Goal: Task Accomplishment & Management: Manage account settings

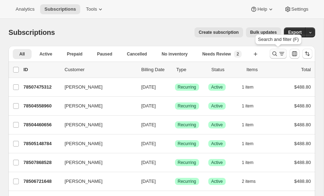
click at [274, 53] on icon "Search and filter results" at bounding box center [274, 53] width 7 height 7
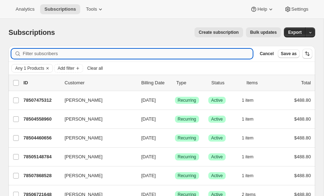
click at [52, 51] on input "Filter subscribers" at bounding box center [138, 54] width 230 height 10
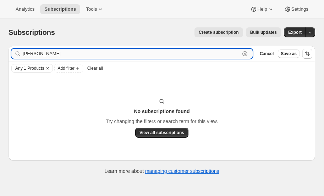
click at [48, 55] on input "bertolami" at bounding box center [131, 54] width 217 height 10
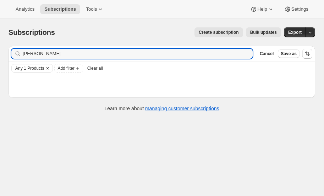
click at [46, 67] on icon "Clear" at bounding box center [48, 68] width 6 height 6
click at [44, 54] on input "[PERSON_NAME]" at bounding box center [131, 54] width 217 height 10
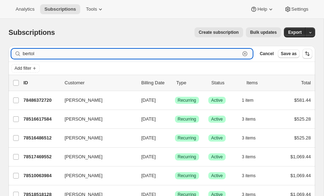
type input "bertol"
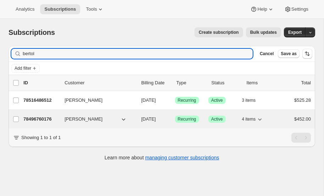
click at [32, 116] on p "78496760176" at bounding box center [40, 118] width 35 height 7
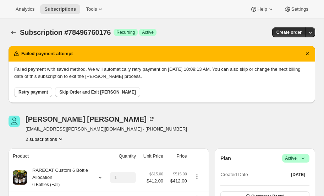
click at [34, 91] on span "Retry payment" at bounding box center [32, 92] width 29 height 6
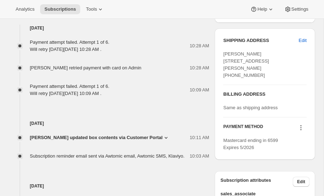
scroll to position [359, 0]
click at [301, 128] on icon at bounding box center [301, 127] width 1 height 1
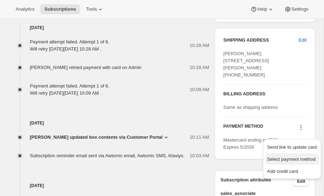
click at [289, 158] on span "Select payment method" at bounding box center [291, 158] width 49 height 5
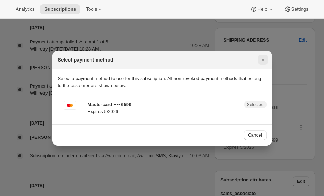
click at [262, 58] on icon "Close" at bounding box center [262, 59] width 7 height 7
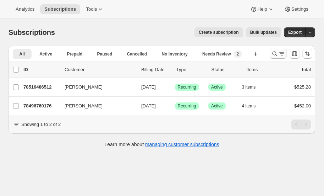
click at [275, 54] on icon "Search and filter results" at bounding box center [274, 53] width 7 height 7
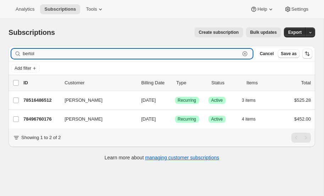
click at [69, 50] on input "bertol" at bounding box center [131, 54] width 217 height 10
type input "b"
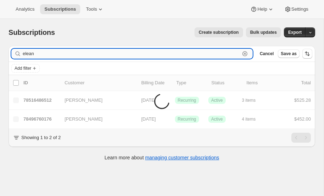
type input "[PERSON_NAME]"
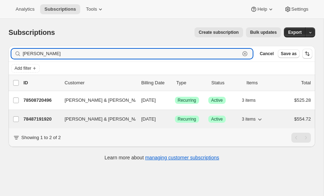
type input "[PERSON_NAME]"
click at [36, 118] on p "78487191920" at bounding box center [40, 118] width 35 height 7
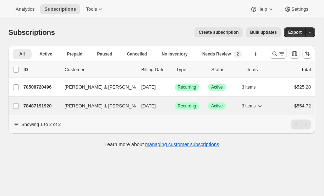
click at [33, 103] on p "78487191920" at bounding box center [40, 105] width 35 height 7
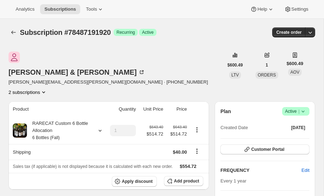
click at [304, 108] on icon at bounding box center [303, 111] width 7 height 7
click at [296, 108] on span "Pause subscription" at bounding box center [294, 107] width 39 height 5
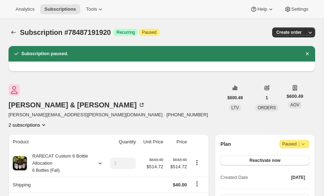
click at [47, 121] on icon "Product actions" at bounding box center [43, 124] width 7 height 7
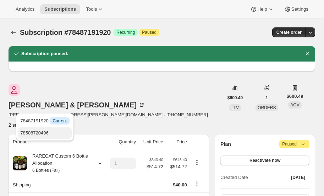
click at [49, 133] on span "78508720496" at bounding box center [34, 132] width 28 height 5
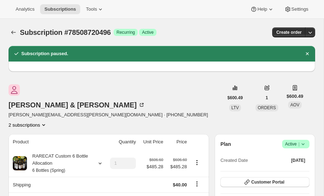
click at [306, 140] on icon at bounding box center [303, 143] width 7 height 7
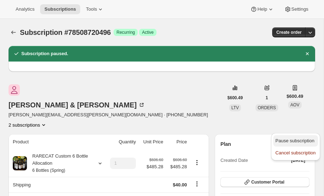
click at [292, 141] on span "Pause subscription" at bounding box center [294, 140] width 39 height 5
